Goal: Navigation & Orientation: Find specific page/section

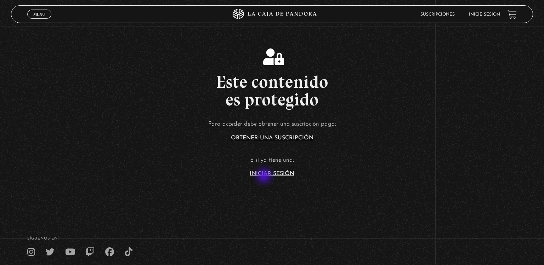
click at [265, 177] on link "Iniciar Sesión" at bounding box center [272, 174] width 45 height 6
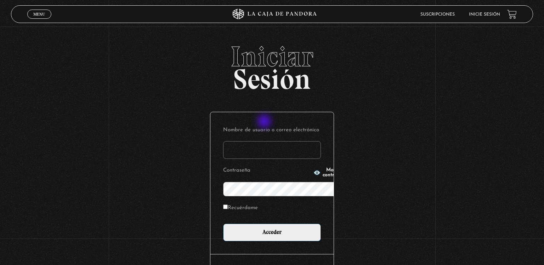
click at [265, 141] on input "Nombre de usuario o correo electrónico" at bounding box center [272, 150] width 98 height 18
type input "loren.mc@outlook.com"
click at [323, 172] on span "Mostrar contraseña" at bounding box center [335, 173] width 24 height 10
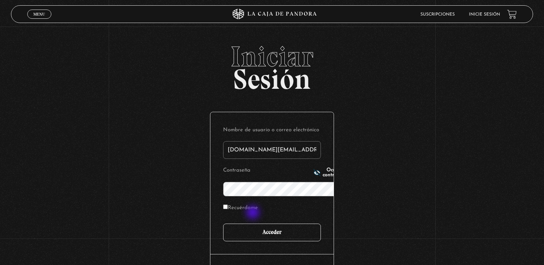
click at [254, 224] on input "Acceder" at bounding box center [272, 233] width 98 height 18
click at [255, 224] on input "Acceder" at bounding box center [272, 233] width 98 height 18
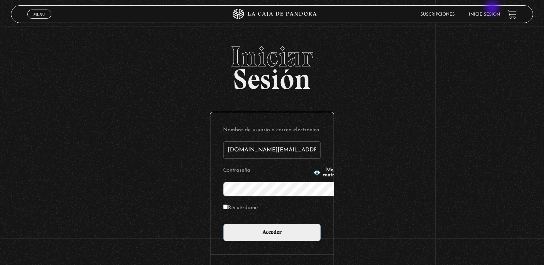
click at [493, 9] on li "Inicie sesión" at bounding box center [484, 14] width 31 height 11
click at [493, 14] on link "Inicie sesión" at bounding box center [484, 14] width 31 height 4
click at [297, 141] on input "Nombre de usuario o correo electrónico" at bounding box center [272, 150] width 98 height 18
type input "[DOMAIN_NAME][EMAIL_ADDRESS][DOMAIN_NAME]"
click at [323, 173] on span "Mostrar contraseña" at bounding box center [335, 173] width 24 height 10
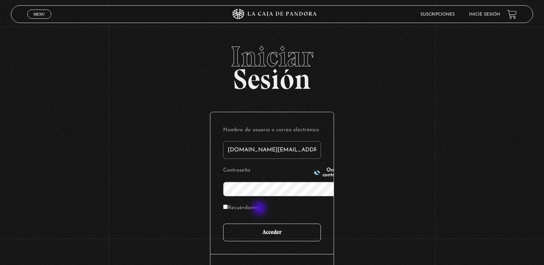
click at [260, 224] on input "Acceder" at bounding box center [272, 233] width 98 height 18
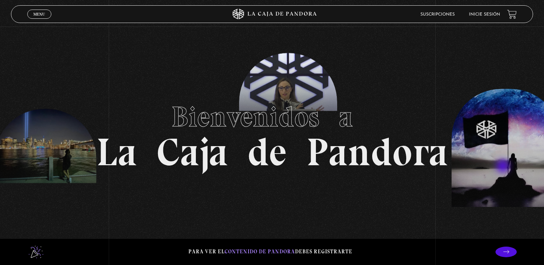
click at [504, 167] on section "Bienvenidos a La Caja de Pandora" at bounding box center [272, 132] width 544 height 265
click at [492, 13] on link "Inicie sesión" at bounding box center [484, 14] width 31 height 4
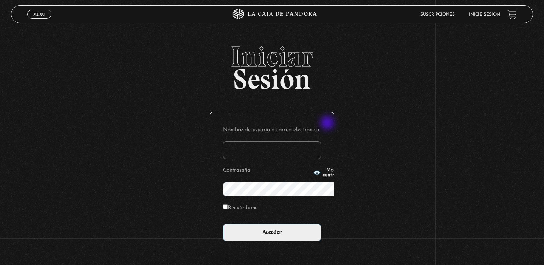
click at [321, 141] on input "Nombre de usuario o correo electrónico" at bounding box center [272, 150] width 98 height 18
type input "loren.mc@outlook.com"
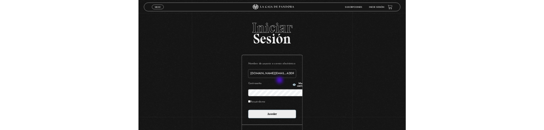
scroll to position [75, 0]
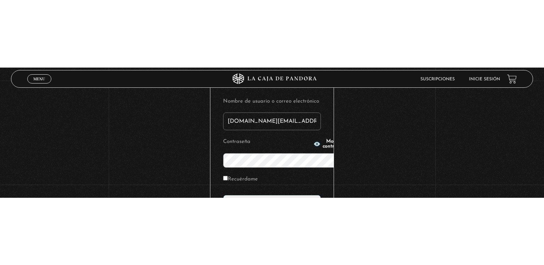
scroll to position [0, 0]
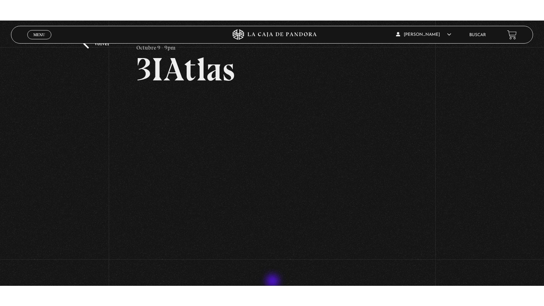
scroll to position [37, 0]
